Goal: Navigation & Orientation: Find specific page/section

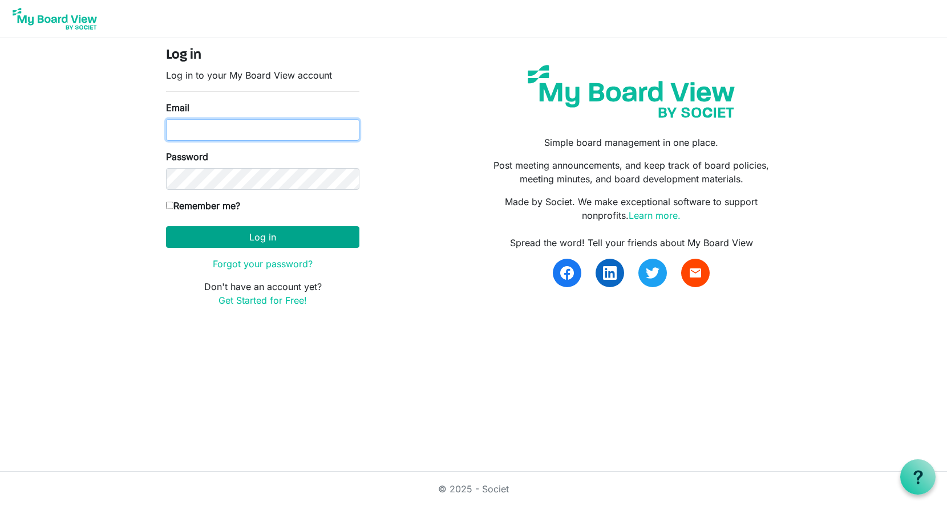
type input "georgia@arc-ad.org"
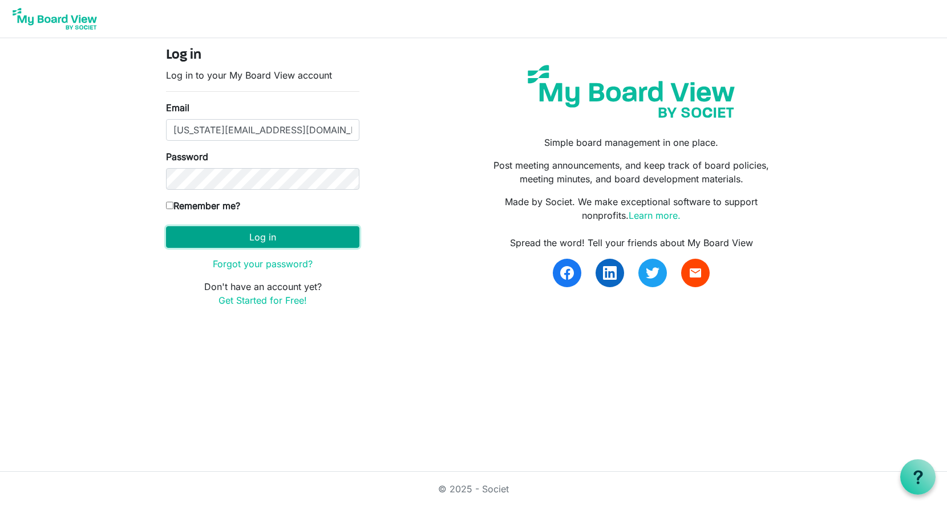
click at [270, 232] on button "Log in" at bounding box center [262, 237] width 193 height 22
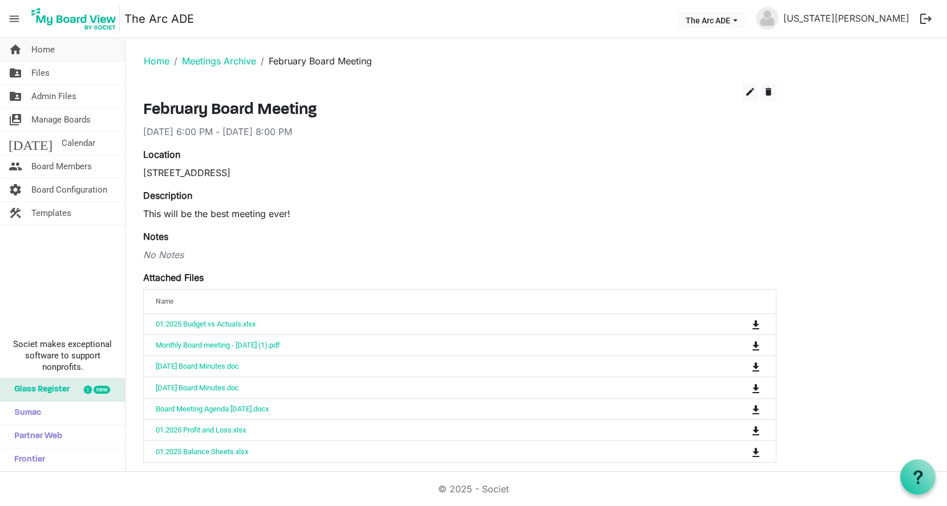
click at [44, 46] on span "Home" at bounding box center [42, 49] width 23 height 23
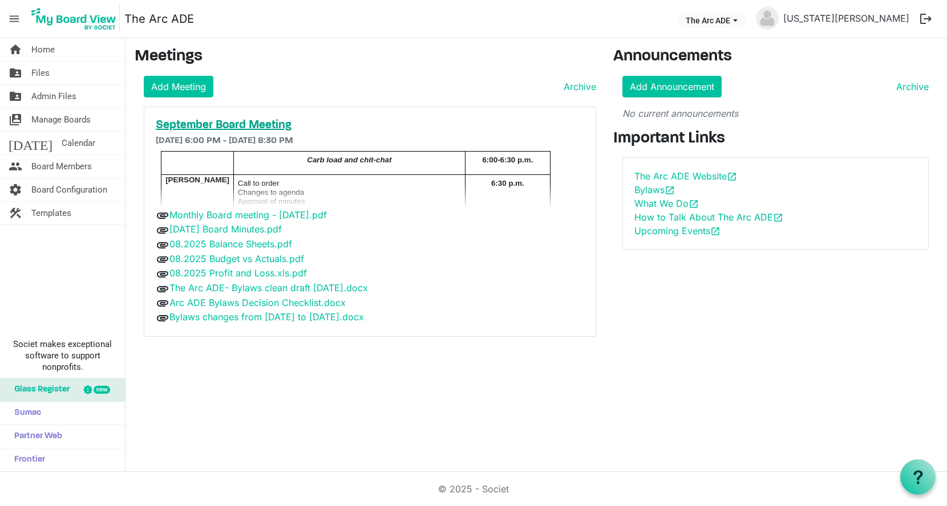
click at [194, 123] on h5 "September Board Meeting" at bounding box center [370, 126] width 428 height 14
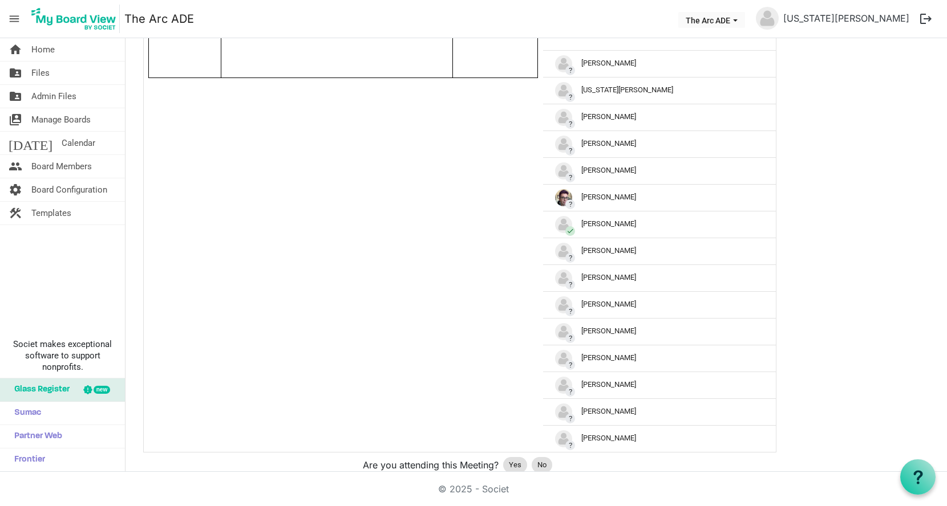
scroll to position [472, 0]
click at [509, 460] on span "Yes" at bounding box center [515, 465] width 13 height 11
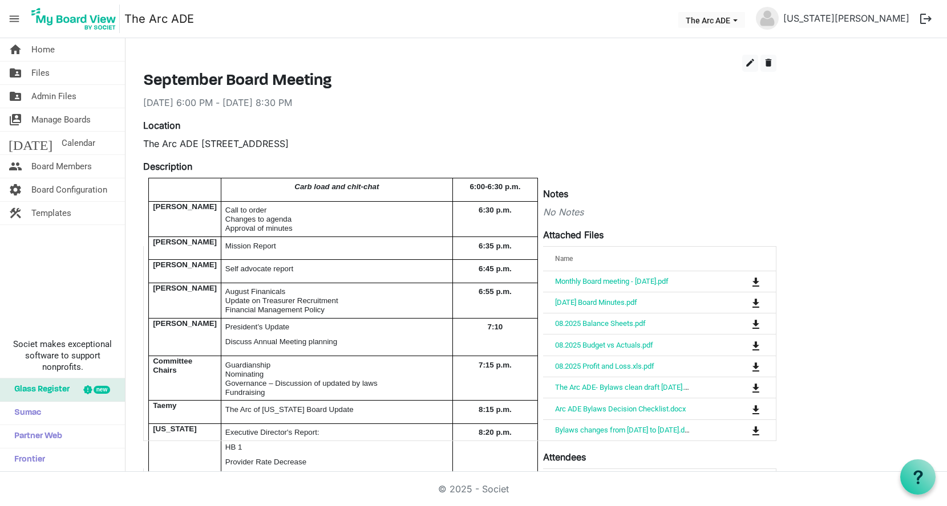
scroll to position [0, 0]
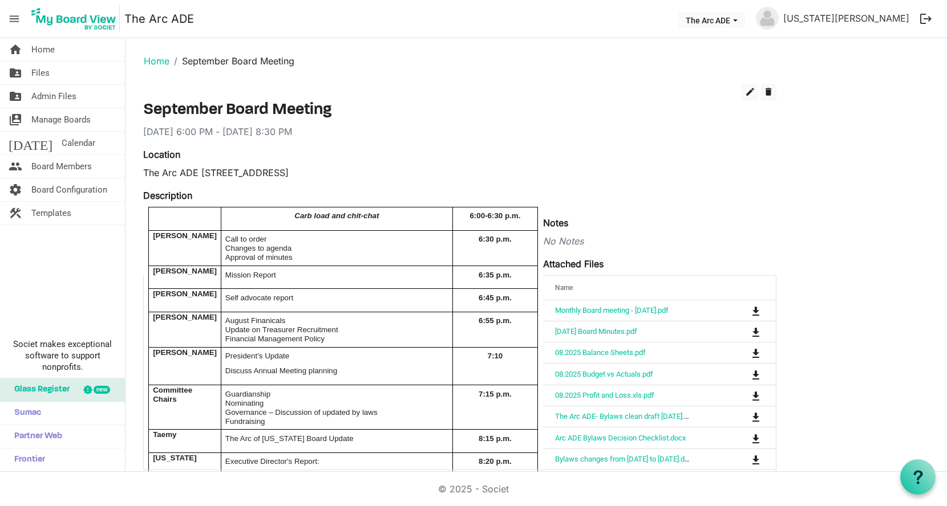
click at [59, 16] on img at bounding box center [74, 19] width 92 height 29
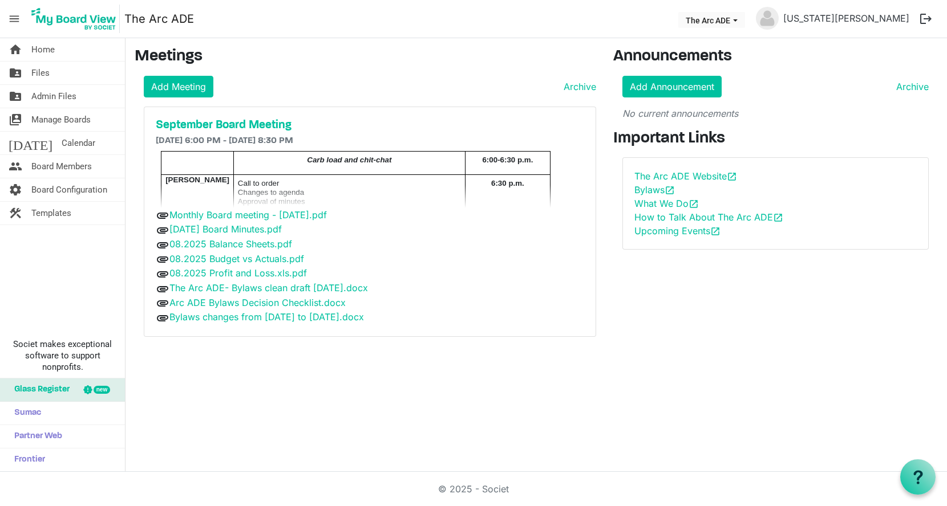
click at [13, 19] on span "menu" at bounding box center [14, 19] width 22 height 22
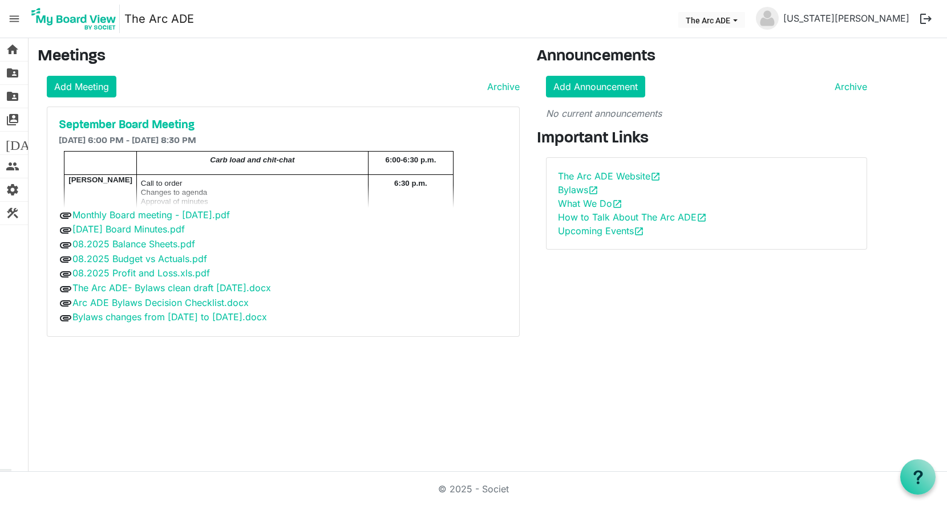
click at [13, 19] on span "menu" at bounding box center [14, 19] width 22 height 22
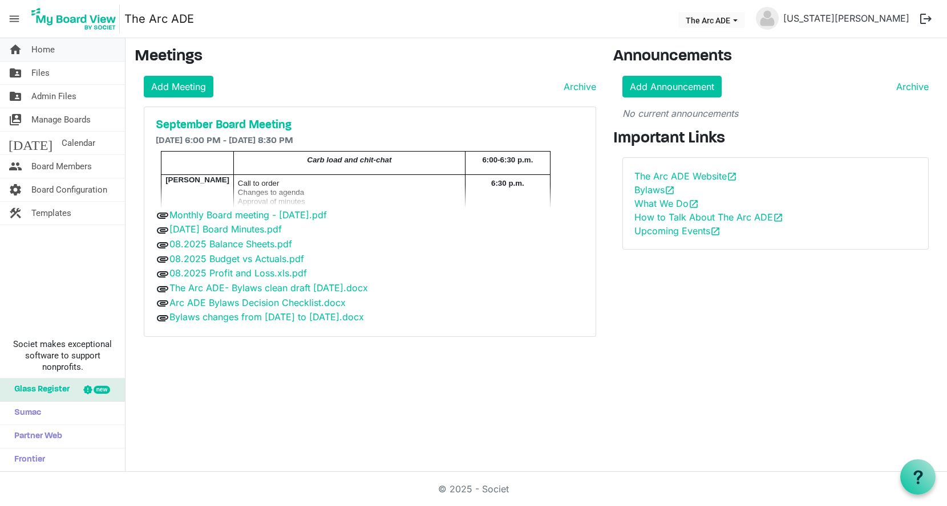
click at [52, 53] on span "Home" at bounding box center [42, 49] width 23 height 23
click at [205, 121] on h5 "September Board Meeting" at bounding box center [370, 126] width 428 height 14
